Goal: Task Accomplishment & Management: Manage account settings

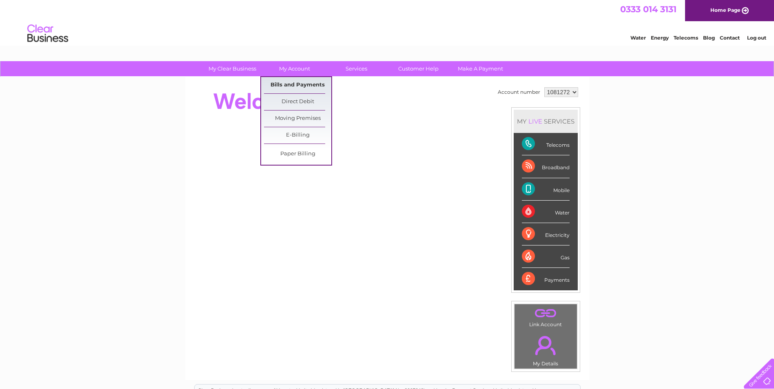
click at [291, 85] on link "Bills and Payments" at bounding box center [297, 85] width 67 height 16
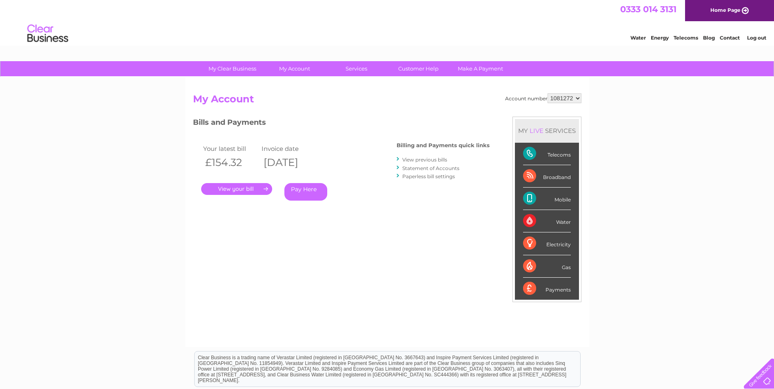
click at [234, 190] on link "." at bounding box center [236, 189] width 71 height 12
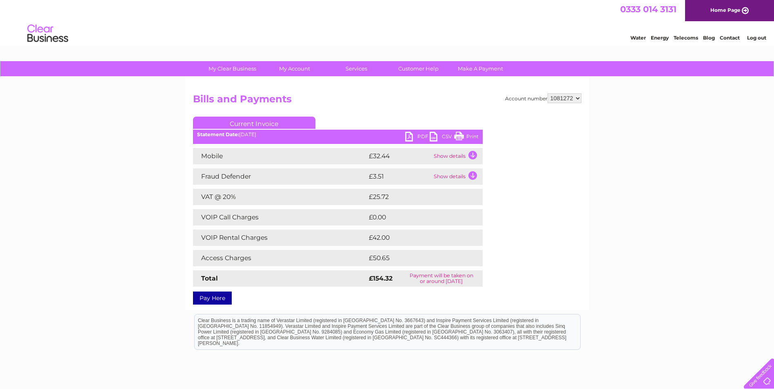
click at [407, 134] on link "PDF" at bounding box center [417, 138] width 24 height 12
